Goal: Task Accomplishment & Management: Use online tool/utility

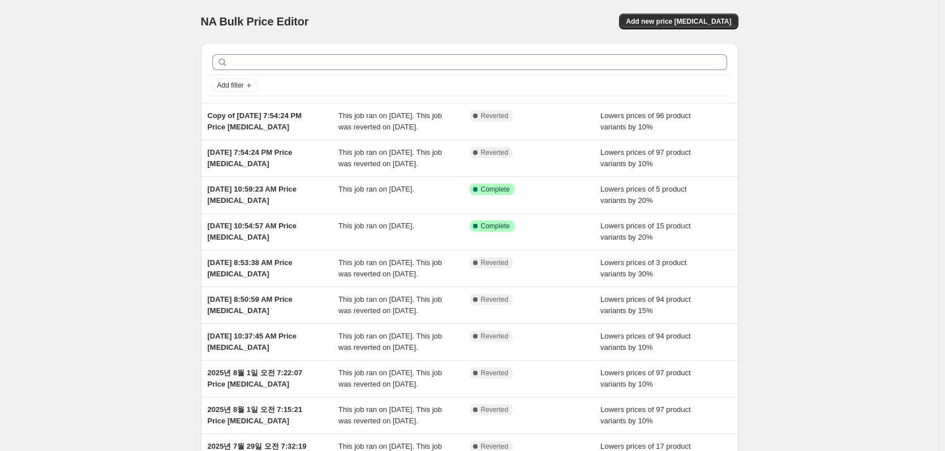
click at [682, 31] on div "NA Bulk Price Editor. This page is ready NA Bulk Price Editor Add new price [ME…" at bounding box center [469, 21] width 537 height 43
click at [683, 21] on span "Add new price [MEDICAL_DATA]" at bounding box center [678, 21] width 105 height 9
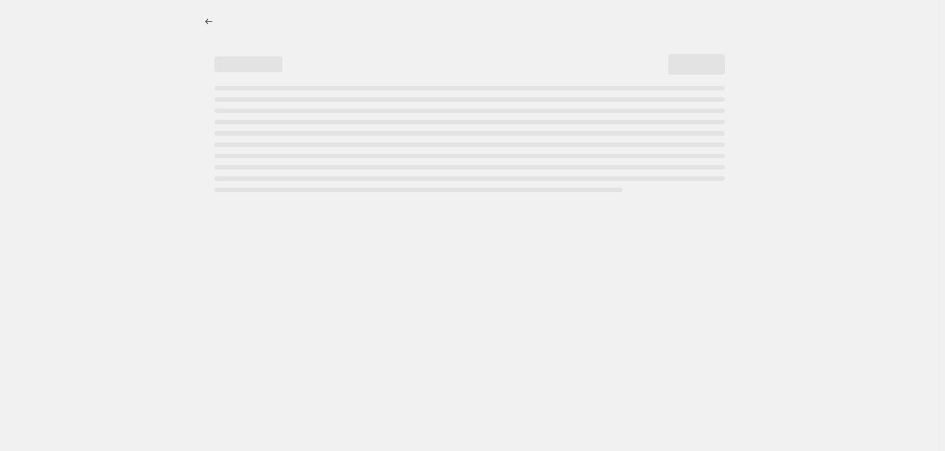
select select "percentage"
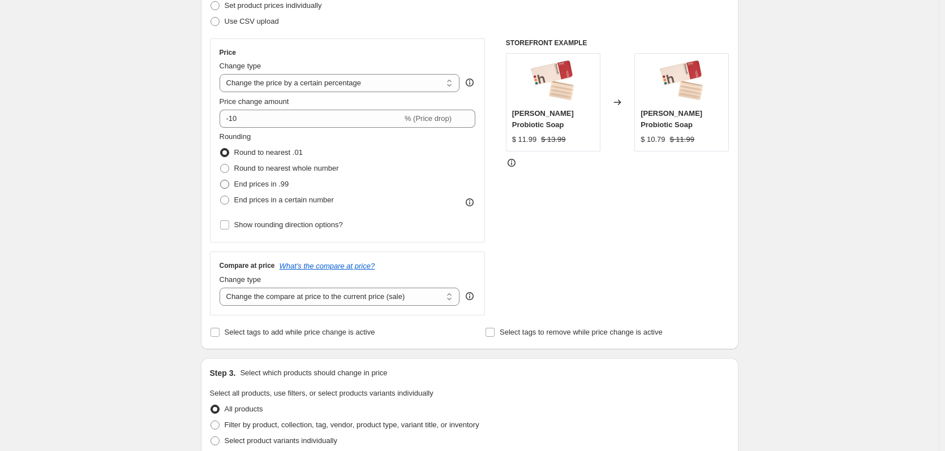
click at [272, 183] on span "End prices in .99" at bounding box center [261, 184] width 55 height 8
click at [221, 180] on input "End prices in .99" at bounding box center [220, 180] width 1 height 1
radio input "true"
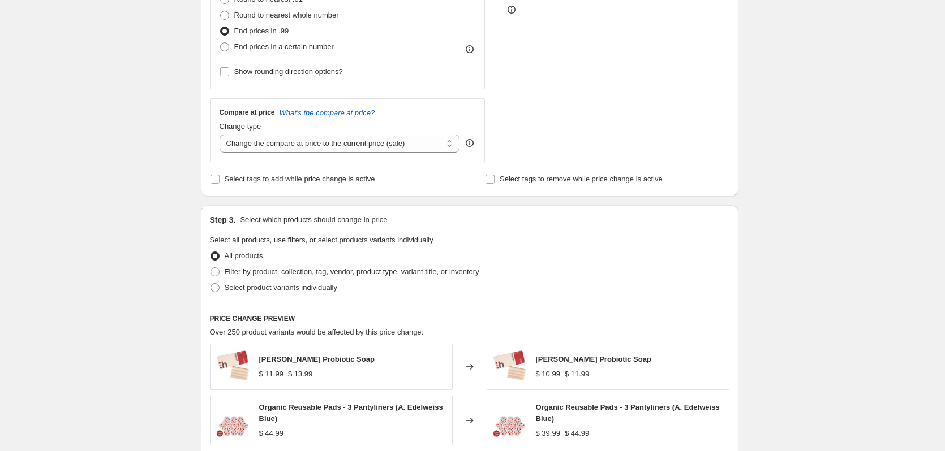
scroll to position [339, 0]
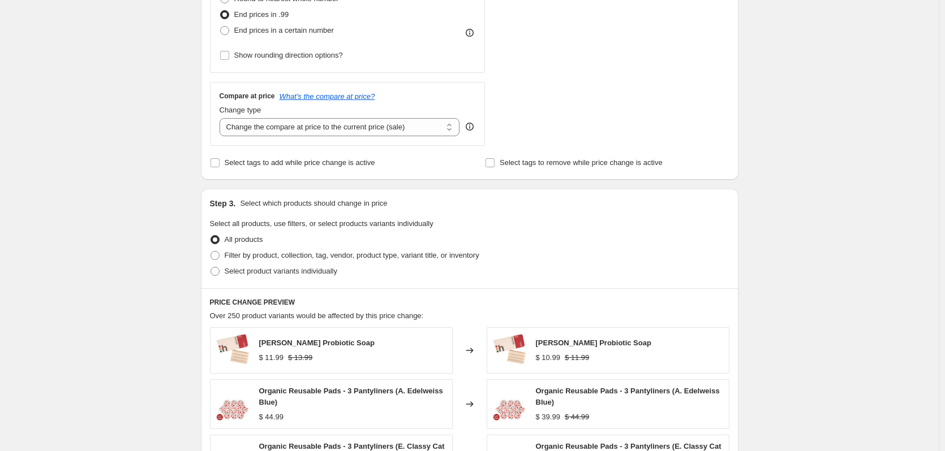
click at [189, 208] on div "Create new price [MEDICAL_DATA]. This page is ready Create new price [MEDICAL_D…" at bounding box center [469, 231] width 938 height 1141
click at [278, 256] on span "Filter by product, collection, tag, vendor, product type, variant title, or inv…" at bounding box center [352, 255] width 255 height 8
click at [211, 252] on input "Filter by product, collection, tag, vendor, product type, variant title, or inv…" at bounding box center [210, 251] width 1 height 1
radio input "true"
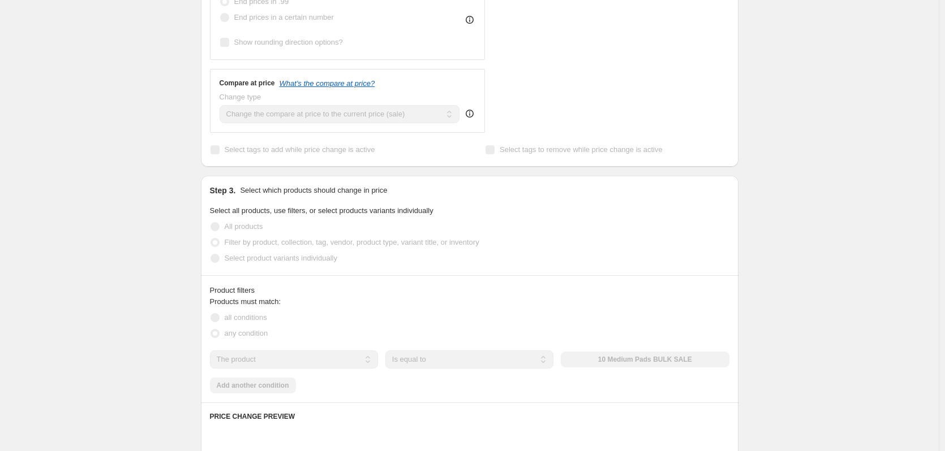
scroll to position [509, 0]
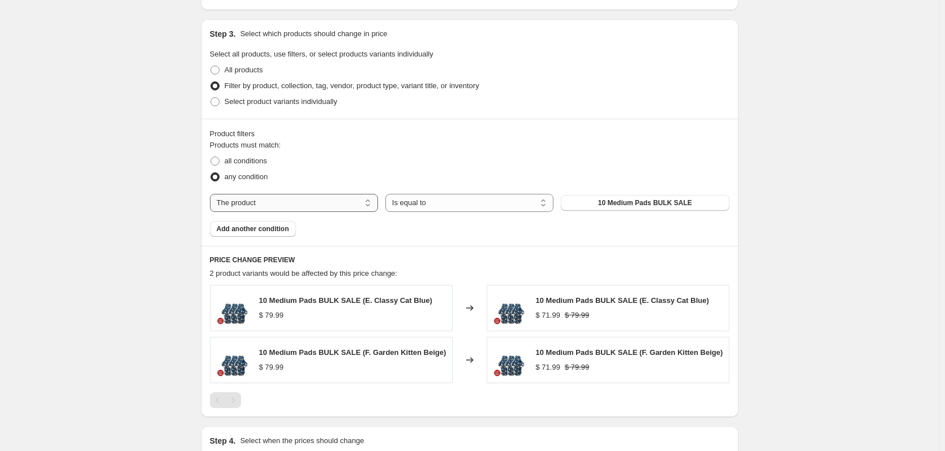
click at [300, 207] on select "The product The product's collection The product's tag The product's vendor The…" at bounding box center [294, 203] width 168 height 18
select select "collection"
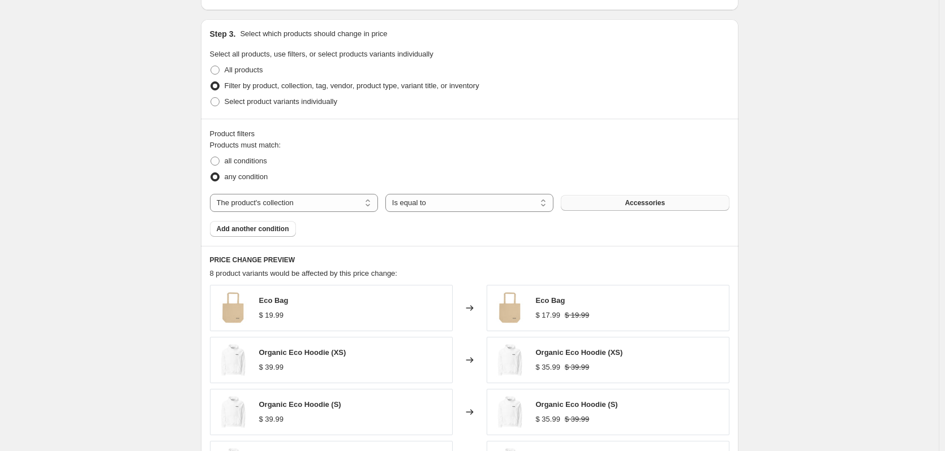
click at [595, 207] on button "Accessories" at bounding box center [644, 203] width 168 height 16
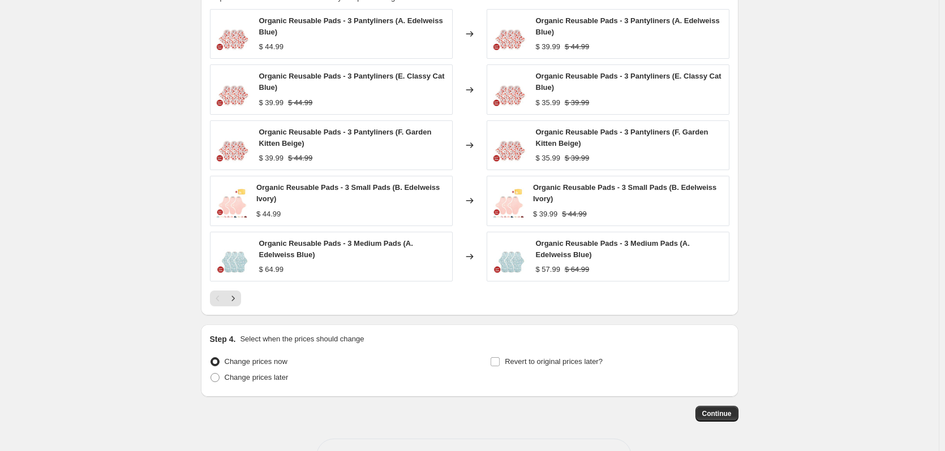
scroll to position [825, 0]
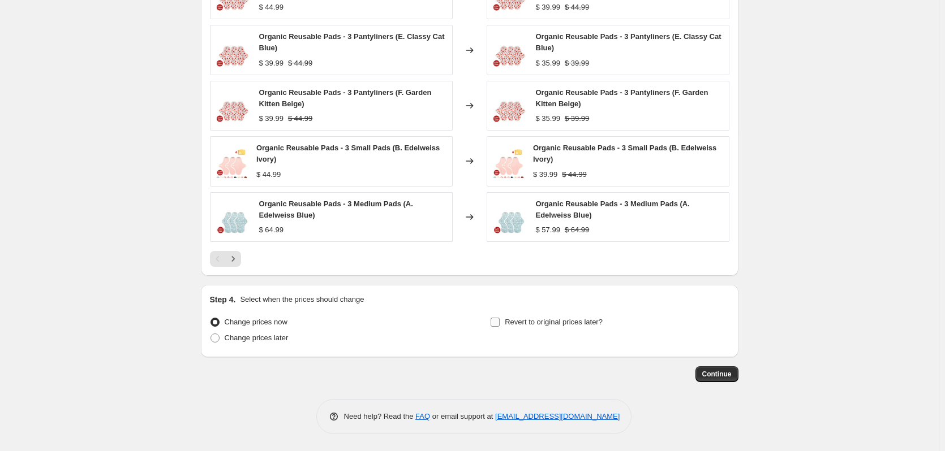
click at [570, 328] on label "Revert to original prices later?" at bounding box center [546, 322] width 113 height 16
click at [499, 327] on input "Revert to original prices later?" at bounding box center [494, 322] width 9 height 9
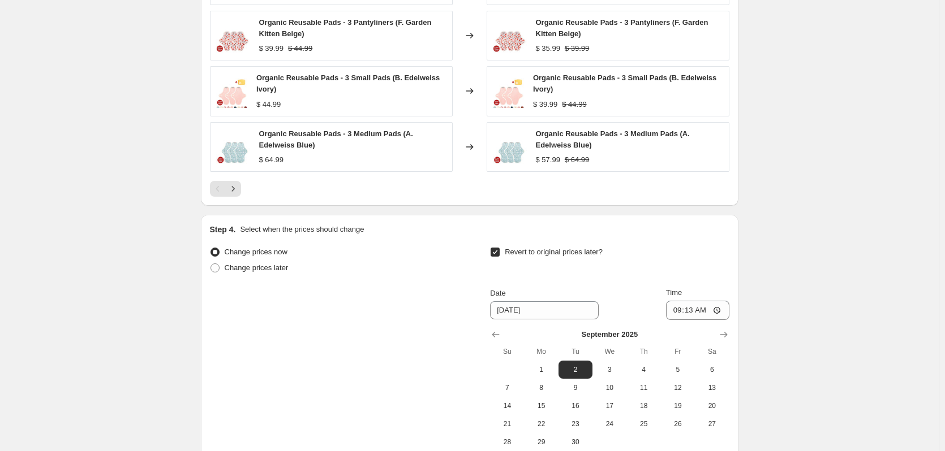
scroll to position [995, 0]
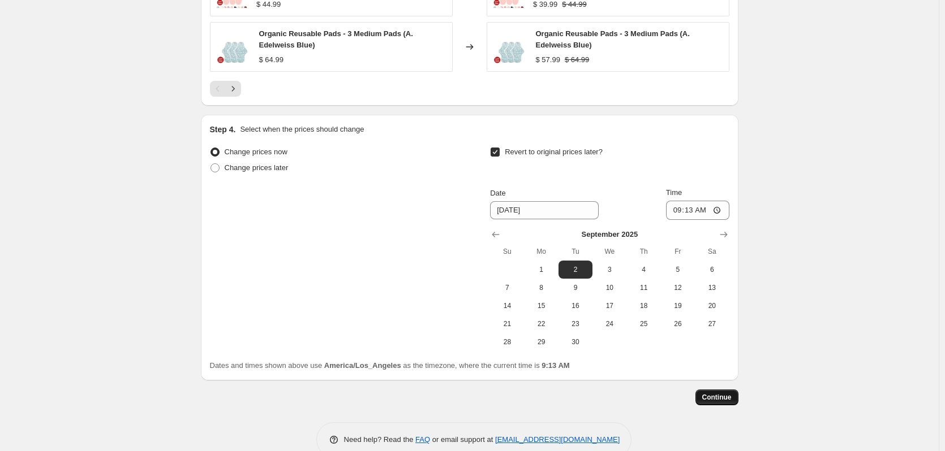
click at [709, 398] on span "Continue" at bounding box center [716, 397] width 29 height 9
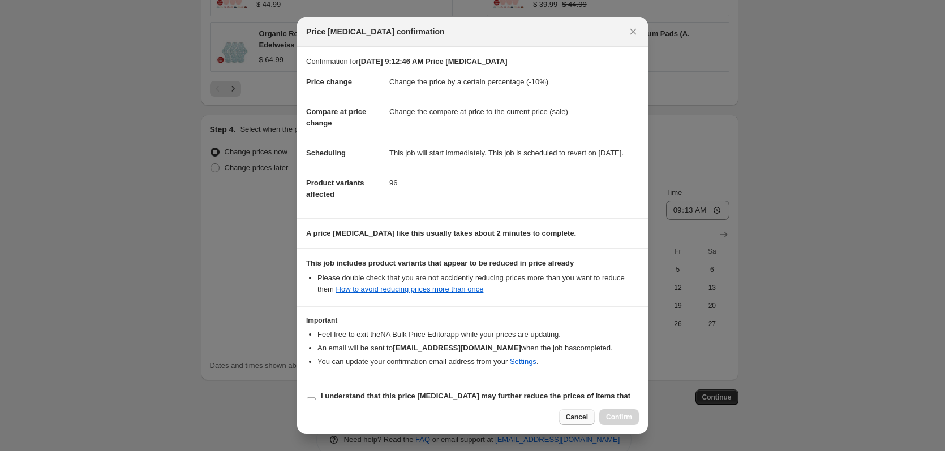
click at [577, 417] on span "Cancel" at bounding box center [577, 417] width 22 height 9
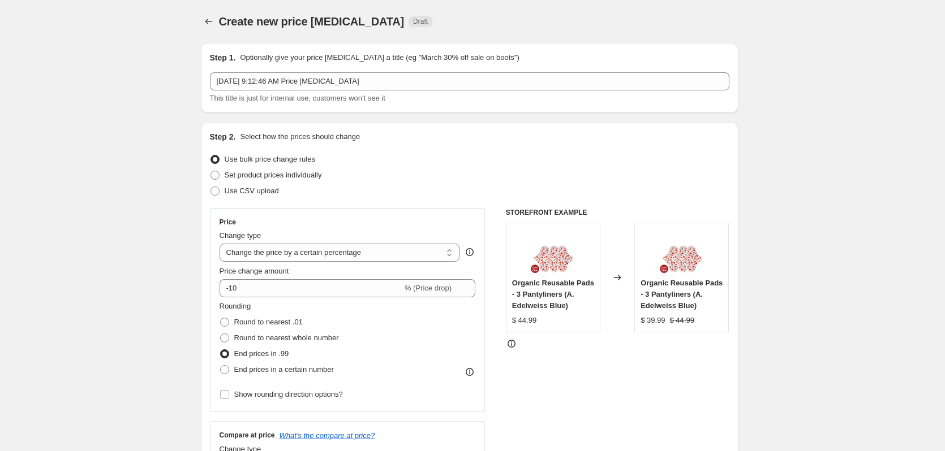
scroll to position [995, 0]
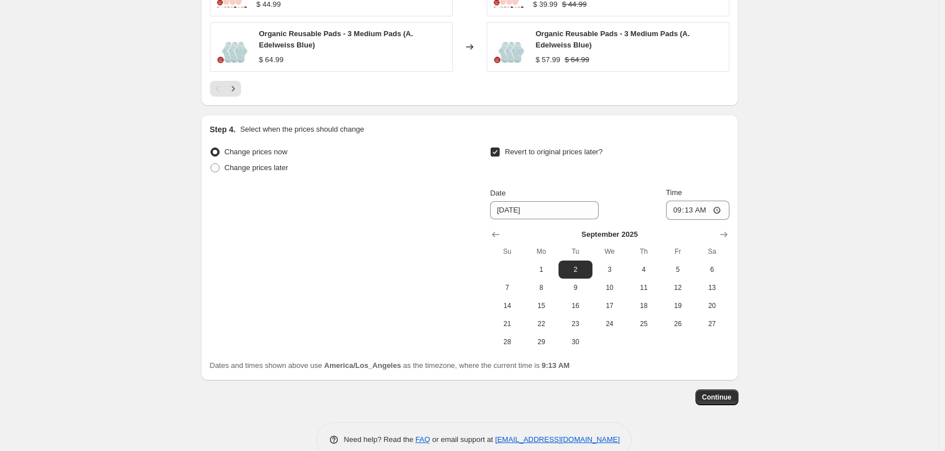
click at [517, 153] on span "Revert to original prices later?" at bounding box center [553, 152] width 98 height 8
click at [499, 153] on input "Revert to original prices later?" at bounding box center [494, 152] width 9 height 9
checkbox input "false"
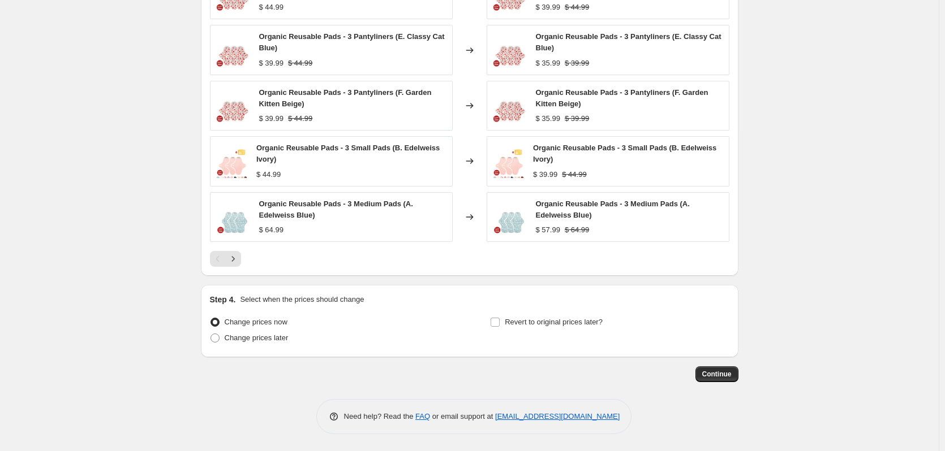
click at [724, 373] on span "Continue" at bounding box center [716, 374] width 29 height 9
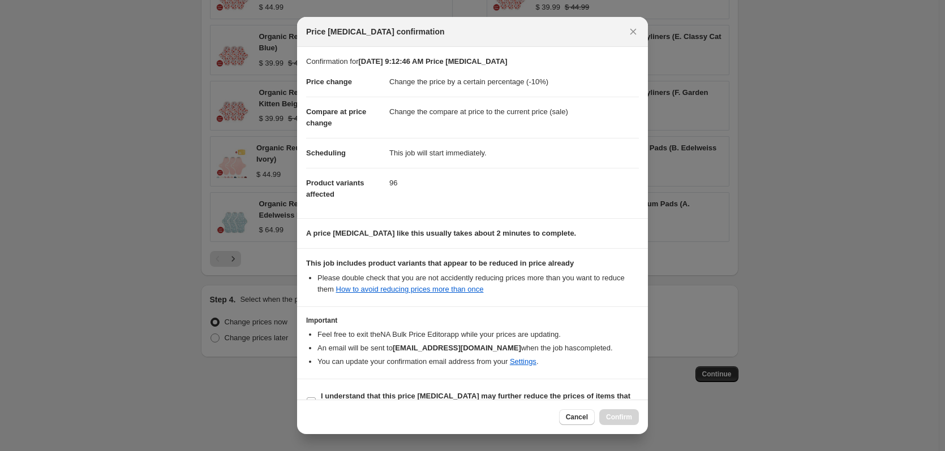
scroll to position [25, 0]
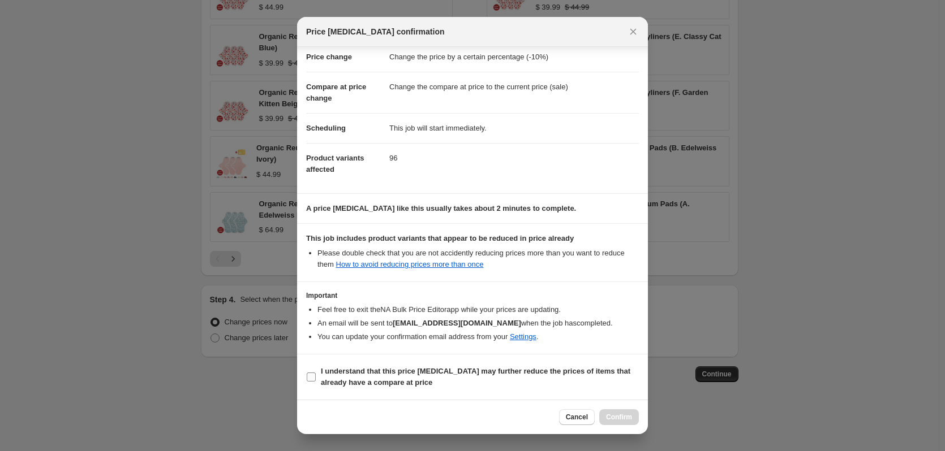
click at [530, 374] on b "I understand that this price [MEDICAL_DATA] may further reduce the prices of it…" at bounding box center [475, 377] width 309 height 20
click at [316, 374] on input "I understand that this price [MEDICAL_DATA] may further reduce the prices of it…" at bounding box center [311, 377] width 9 height 9
checkbox input "true"
click at [613, 413] on span "Confirm" at bounding box center [619, 417] width 26 height 9
